Goal: Task Accomplishment & Management: Manage account settings

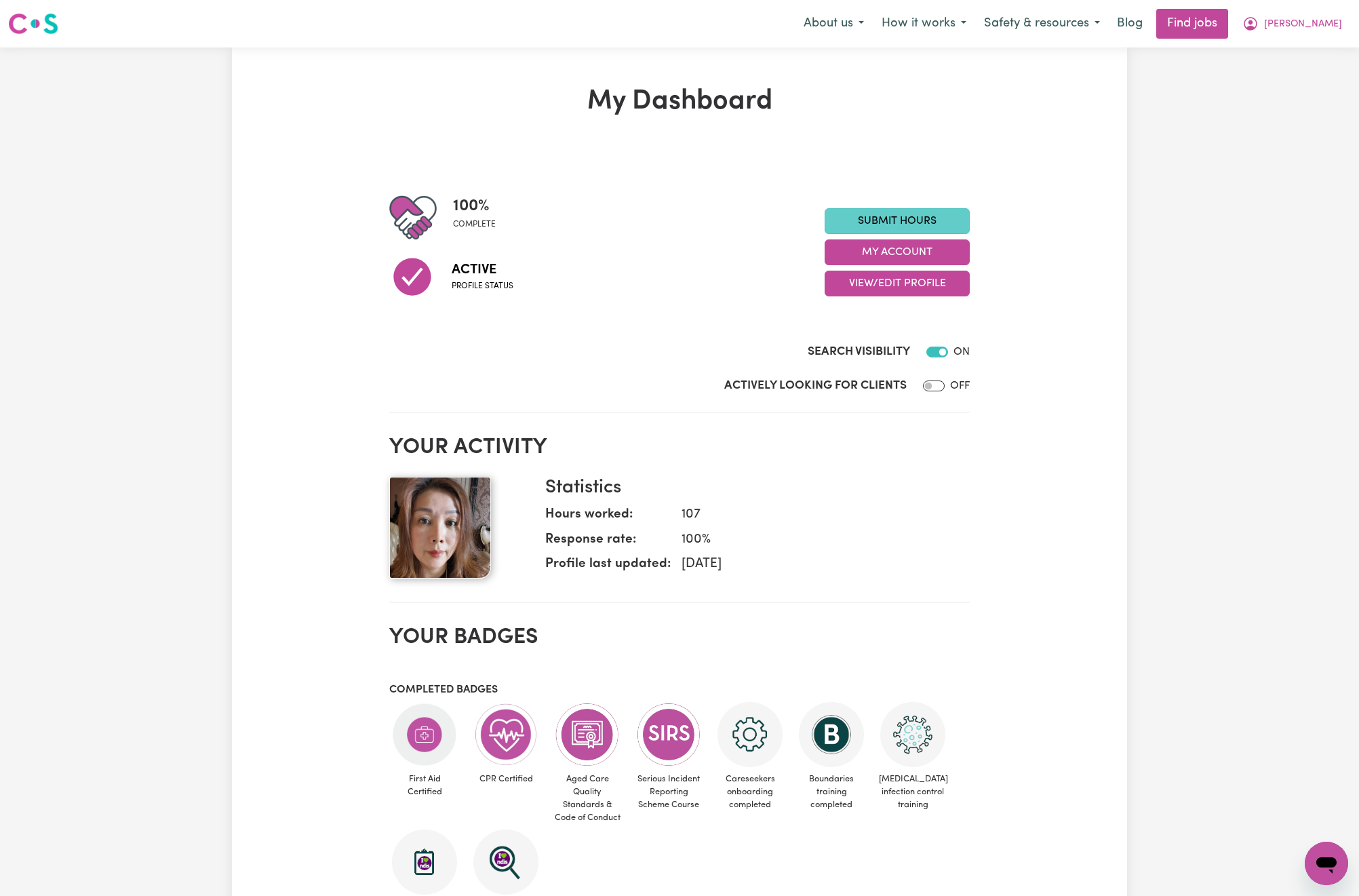
click at [905, 226] on link "Submit Hours" at bounding box center [898, 221] width 145 height 26
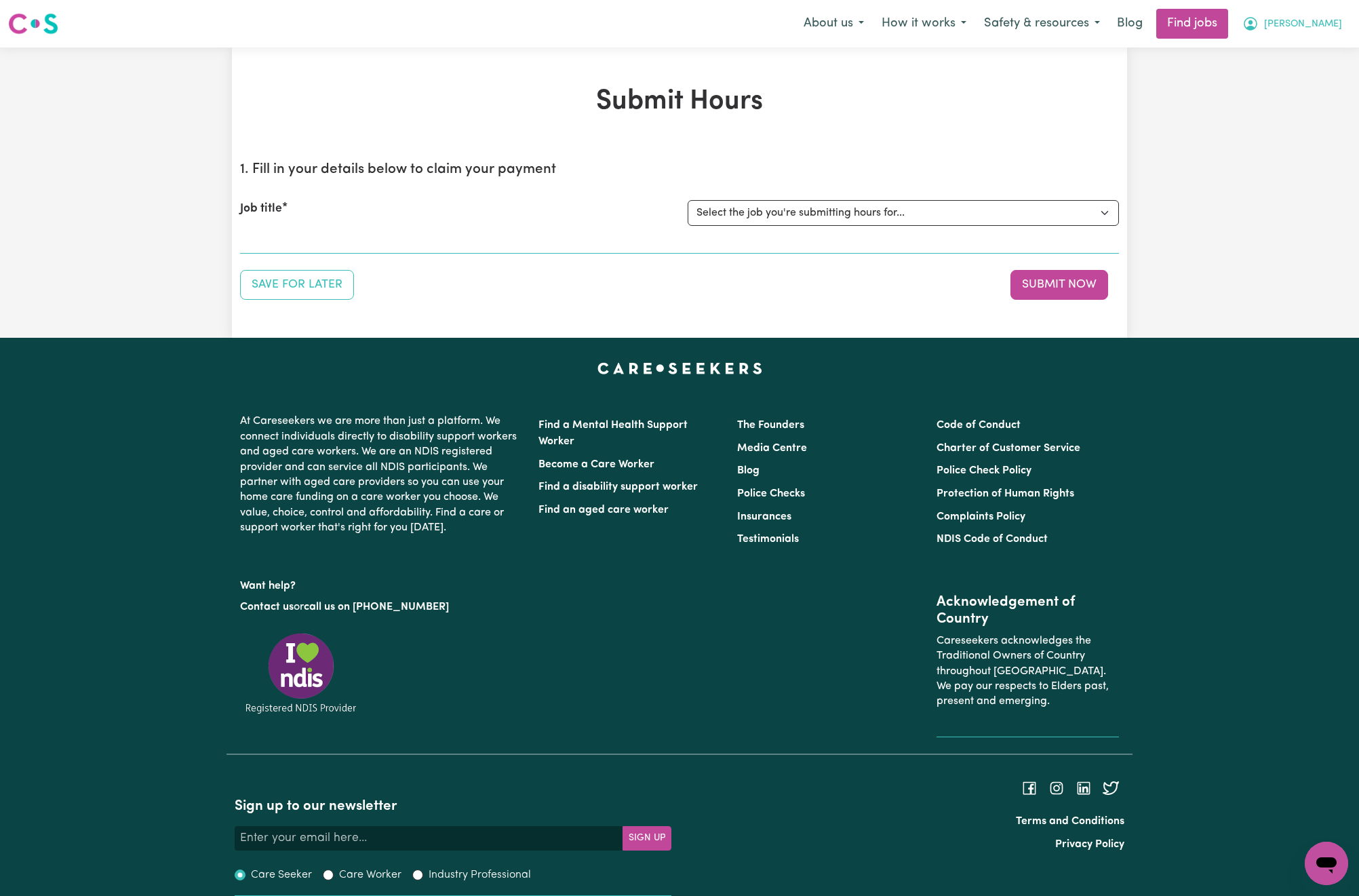
drag, startPoint x: 1323, startPoint y: 19, endPoint x: 1325, endPoint y: 33, distance: 14.1
click at [1325, 19] on button "[PERSON_NAME]" at bounding box center [1292, 24] width 117 height 29
click at [1312, 77] on link "My Dashboard" at bounding box center [1297, 78] width 107 height 26
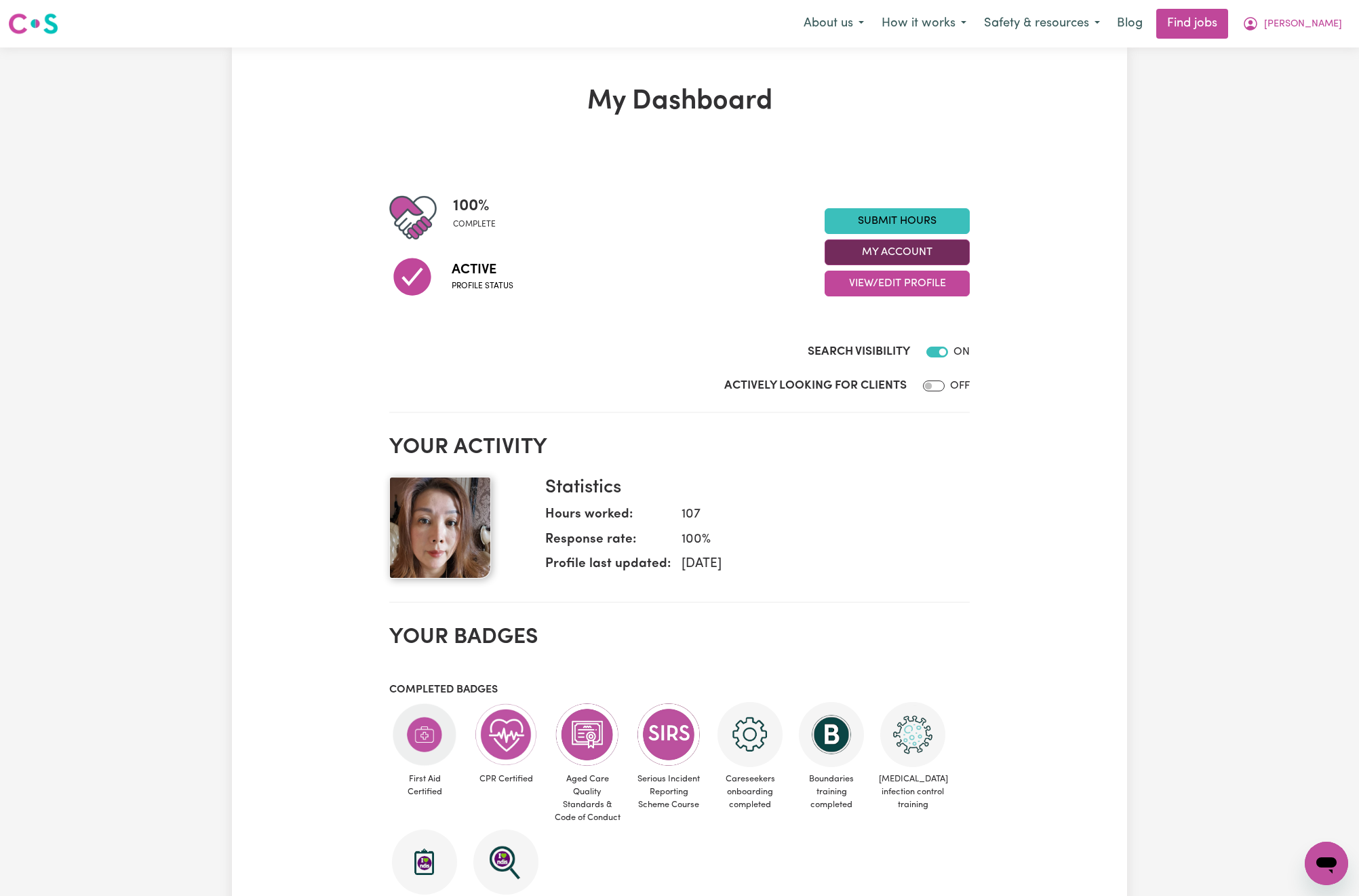
click at [948, 254] on button "My Account" at bounding box center [898, 252] width 145 height 26
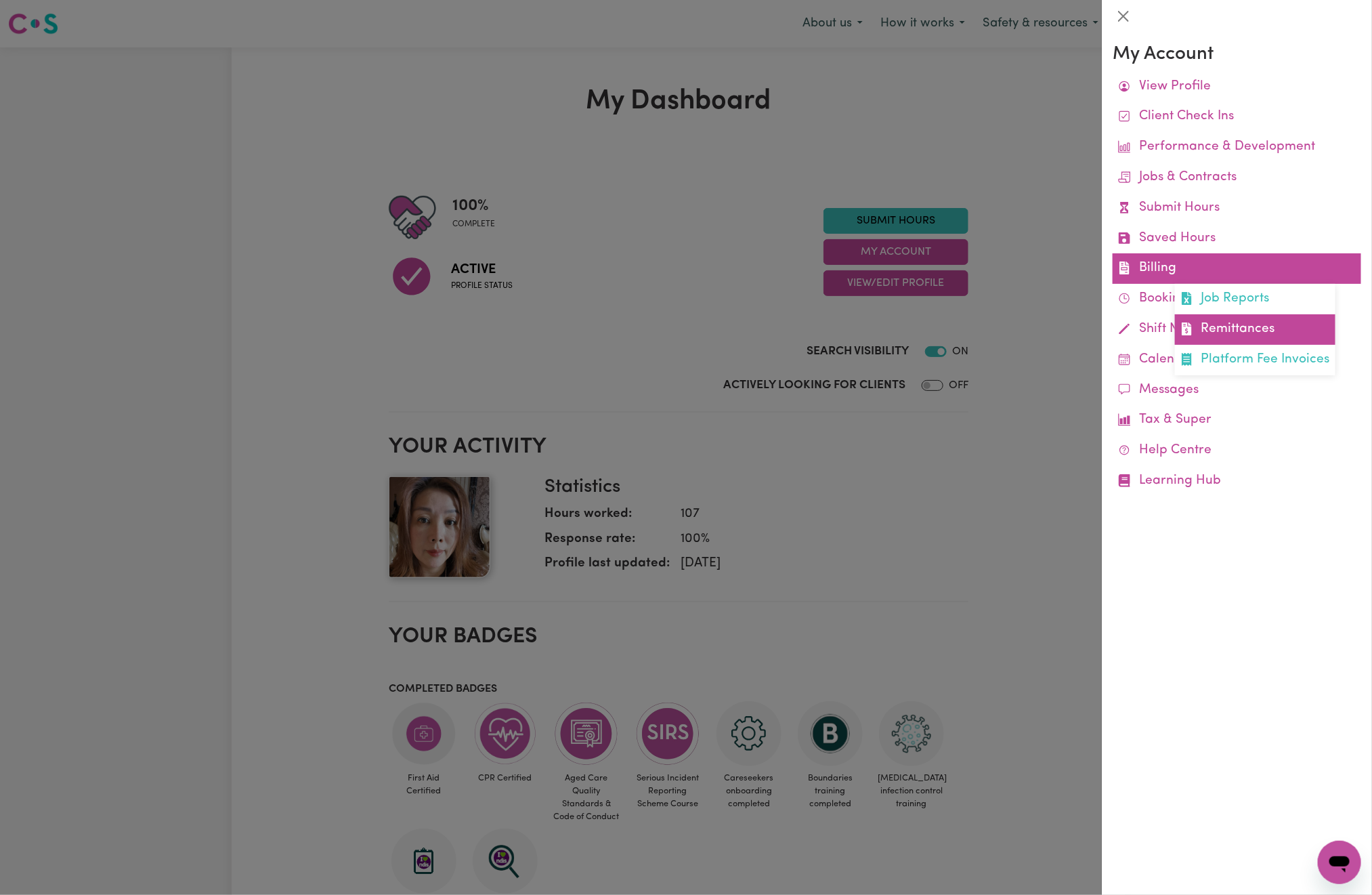
click at [1245, 325] on link "Remittances" at bounding box center [1255, 329] width 160 height 31
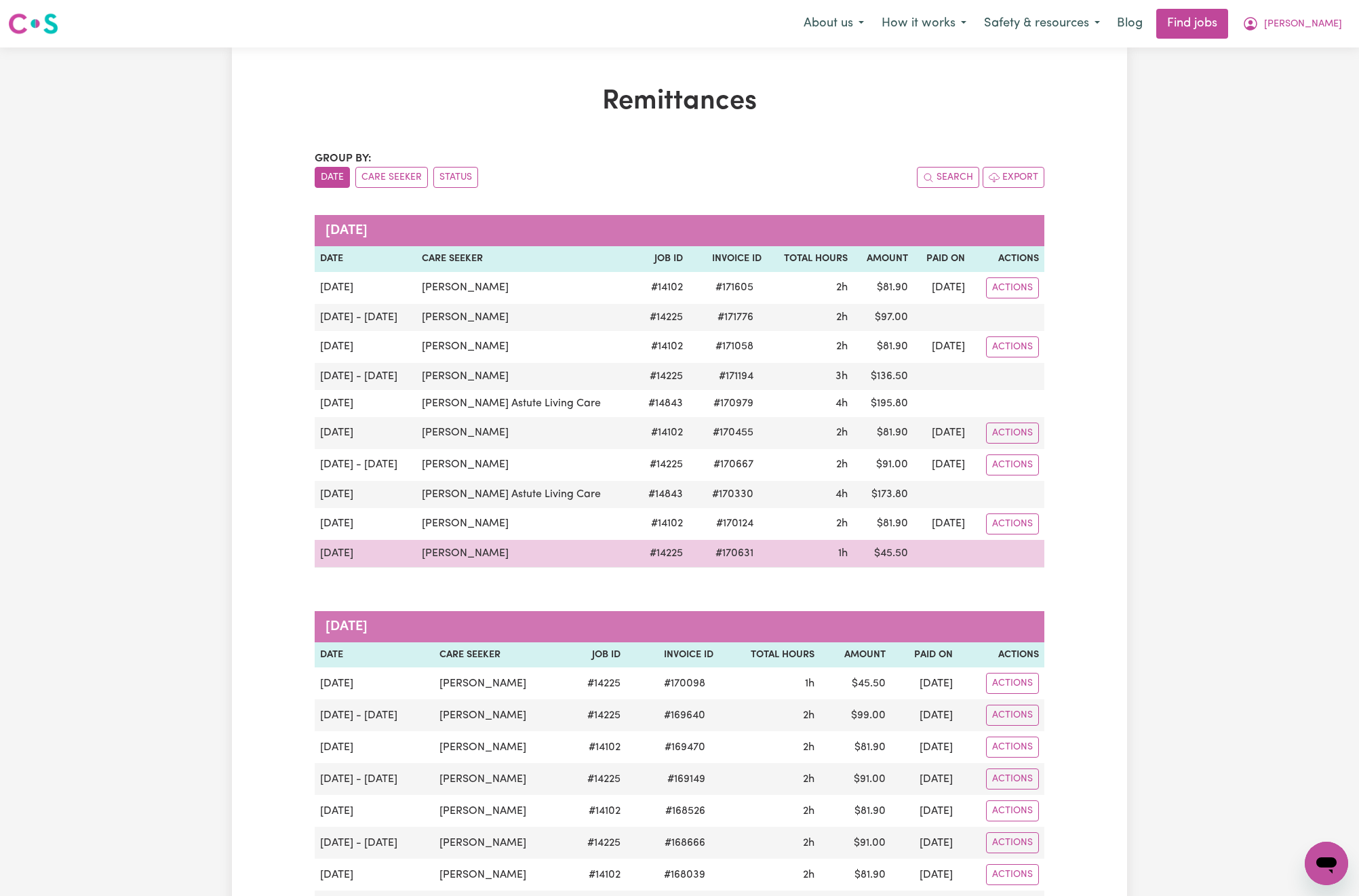
drag, startPoint x: 531, startPoint y: 566, endPoint x: 416, endPoint y: 568, distance: 115.0
click at [416, 568] on tr "[DATE] [PERSON_NAME] # 14225 # 170631 1h $ 45.50" at bounding box center [680, 553] width 730 height 28
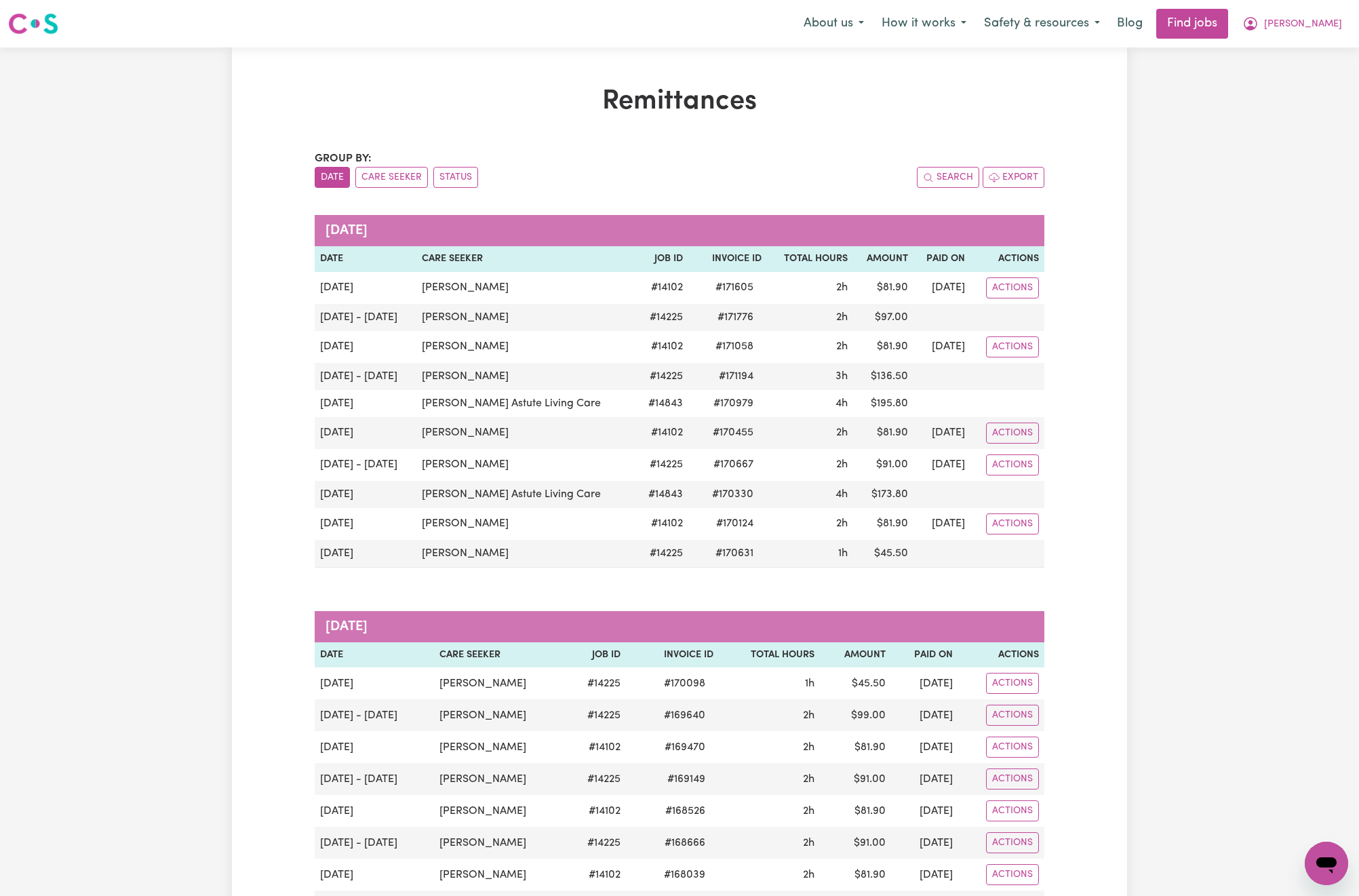
copy tr "[PERSON_NAME]"
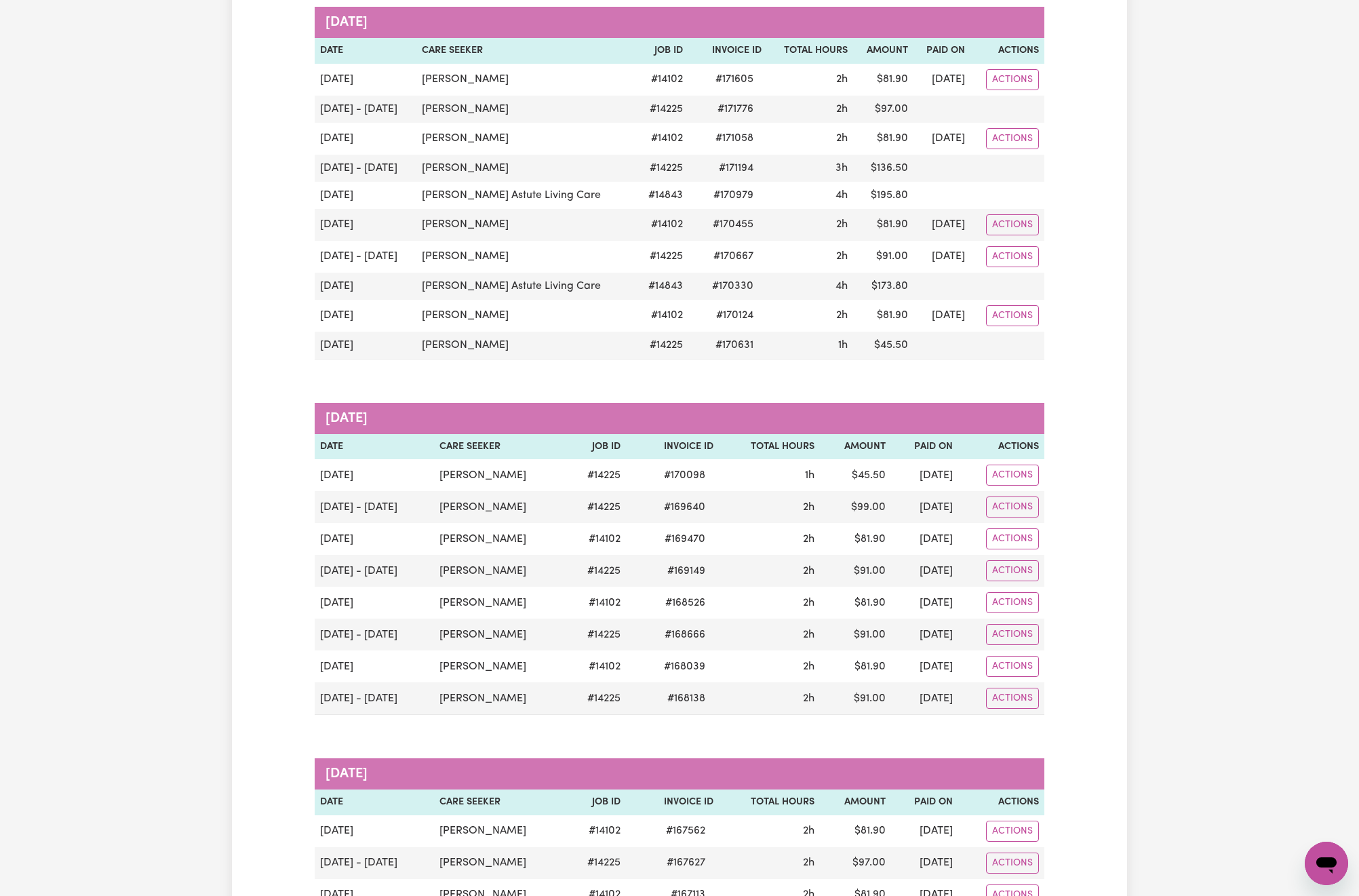
scroll to position [204, 0]
